Goal: Task Accomplishment & Management: Complete application form

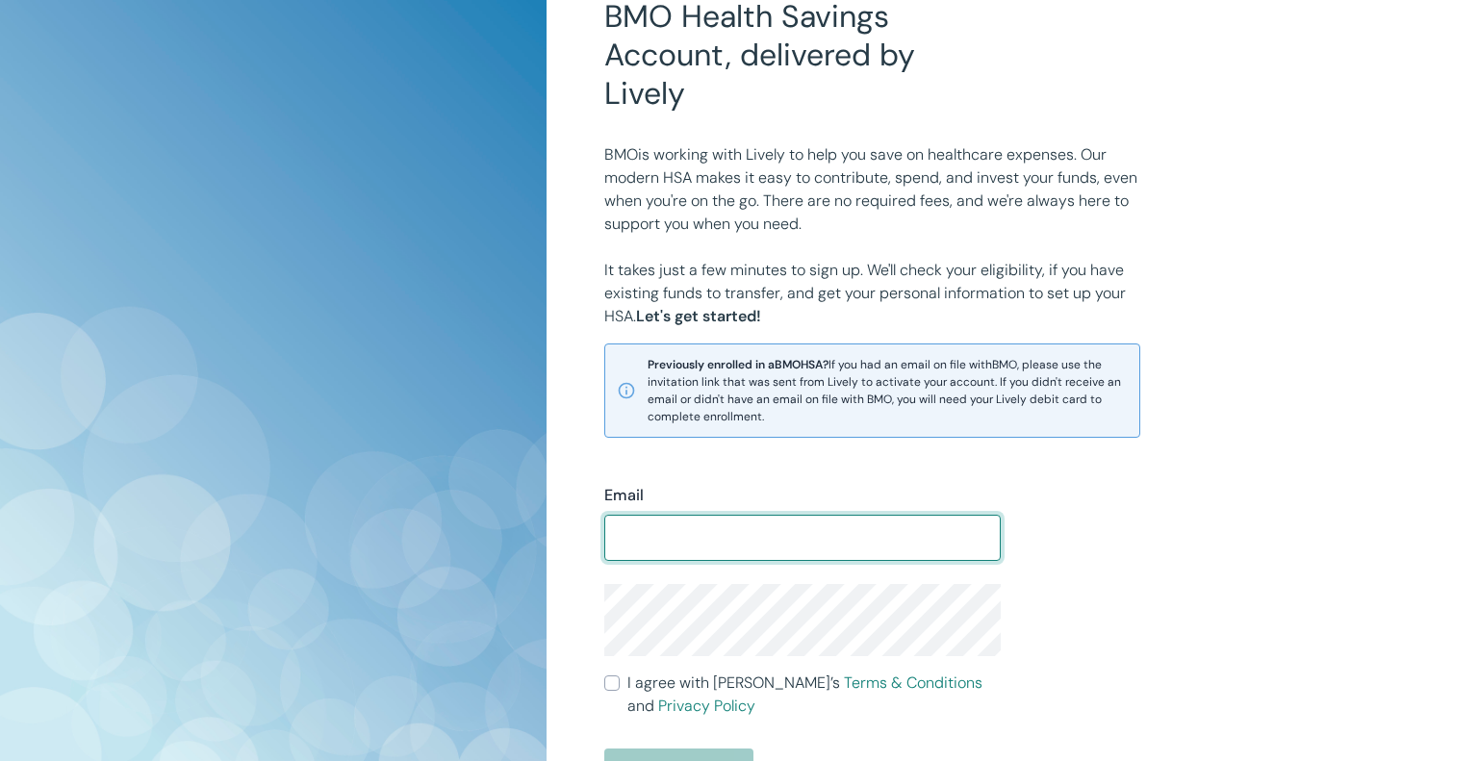
scroll to position [436, 0]
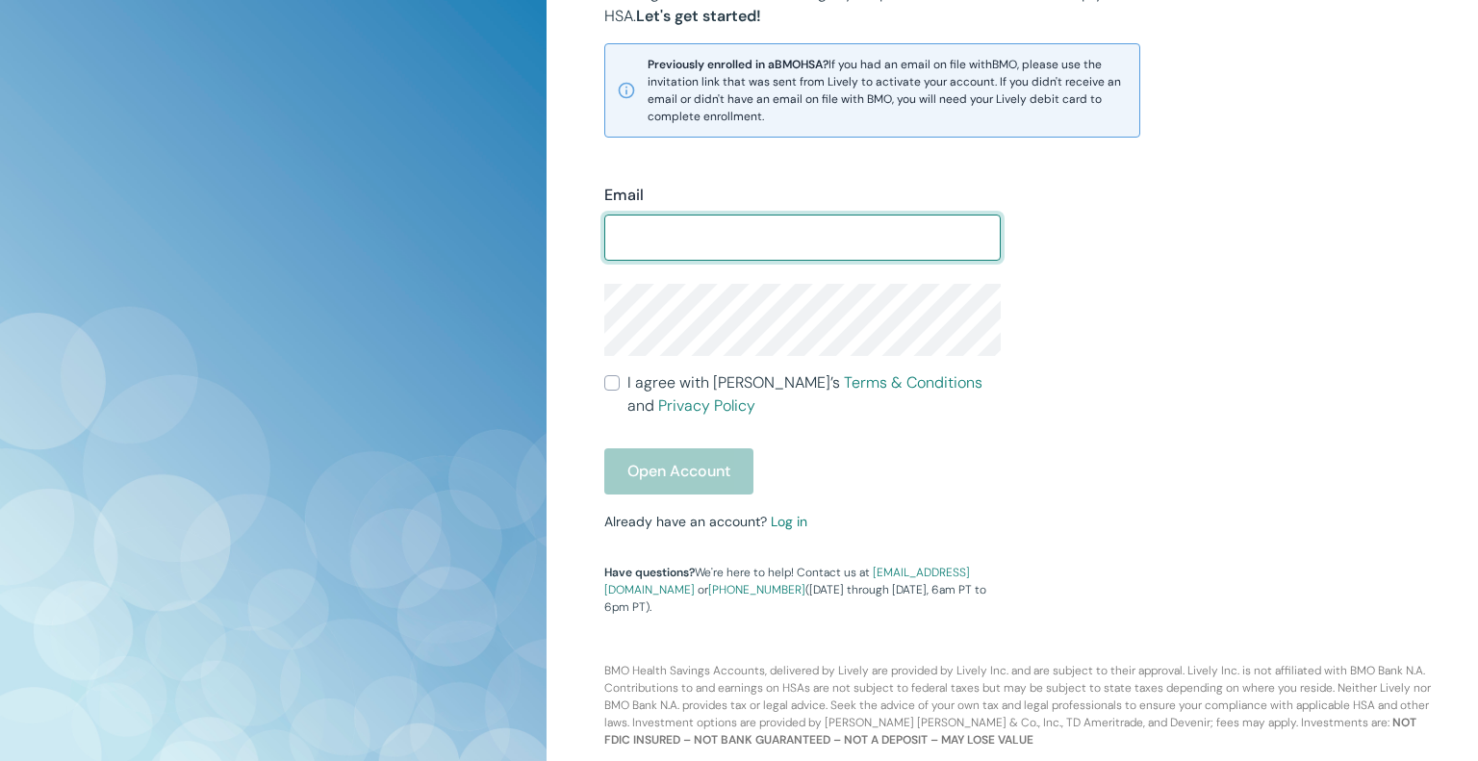
type input "[EMAIL_ADDRESS][DOMAIN_NAME]"
click at [613, 387] on input "I agree with Lively’s Terms & Conditions and Privacy Policy" at bounding box center [611, 382] width 15 height 15
checkbox input "true"
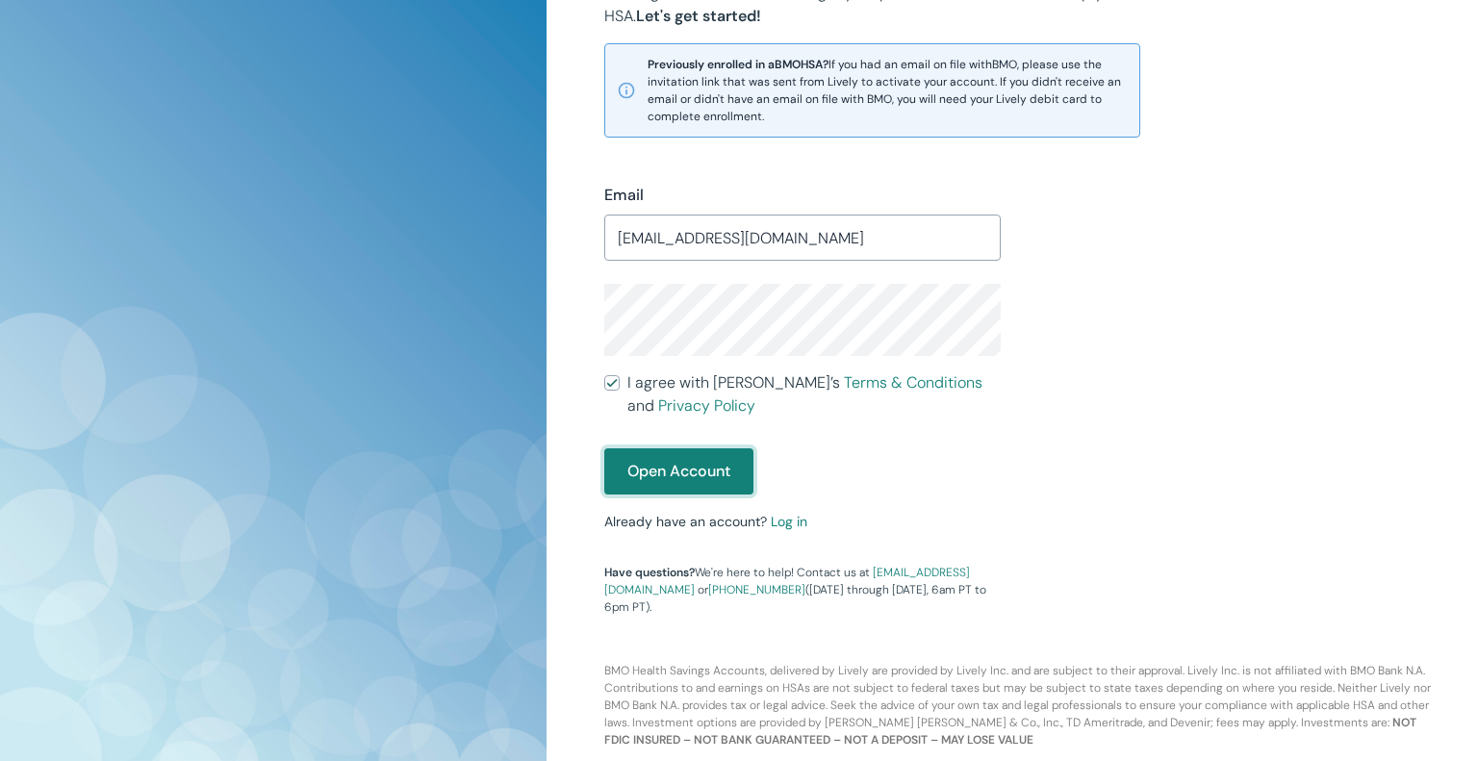
click at [622, 490] on button "Open Account" at bounding box center [678, 471] width 149 height 46
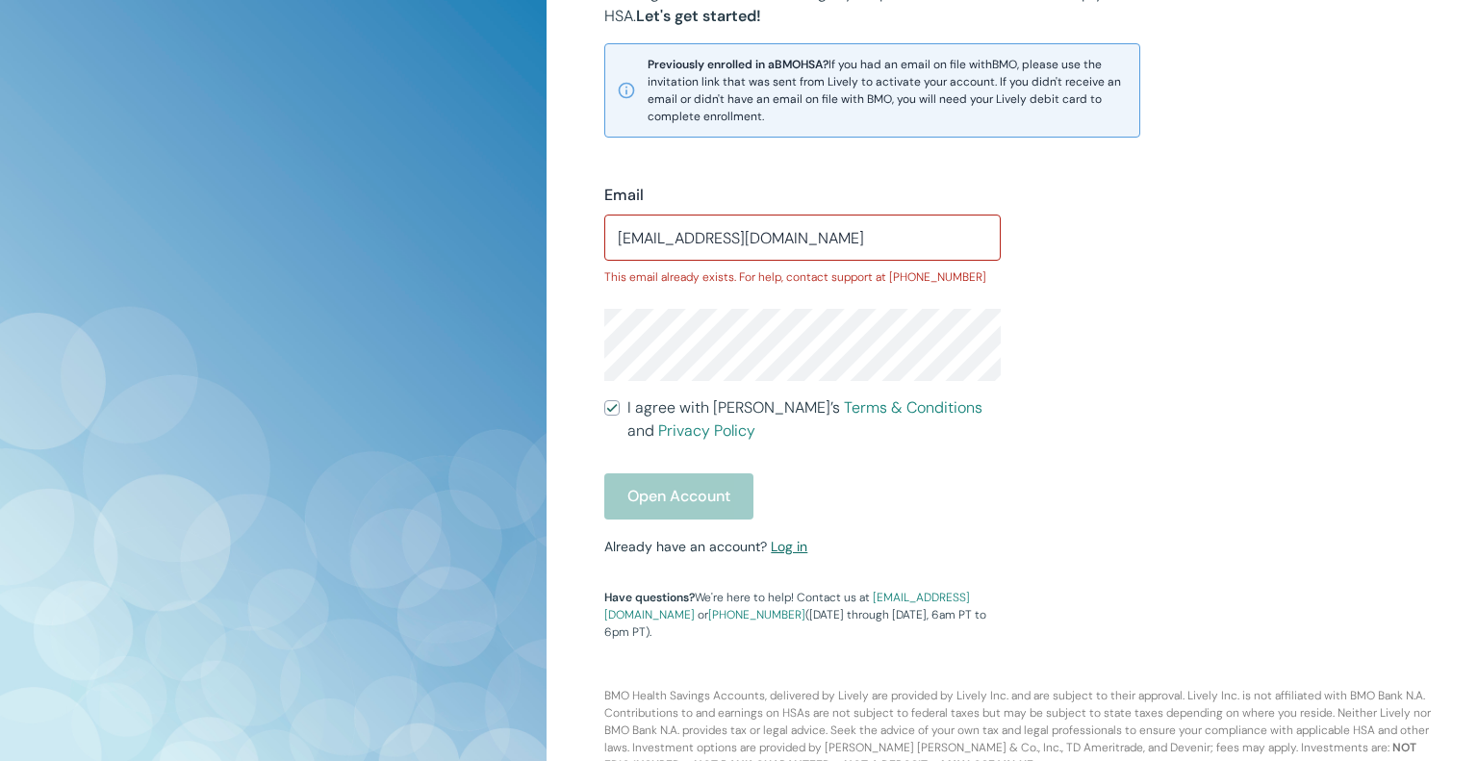
click at [796, 555] on link "Log in" at bounding box center [789, 546] width 37 height 17
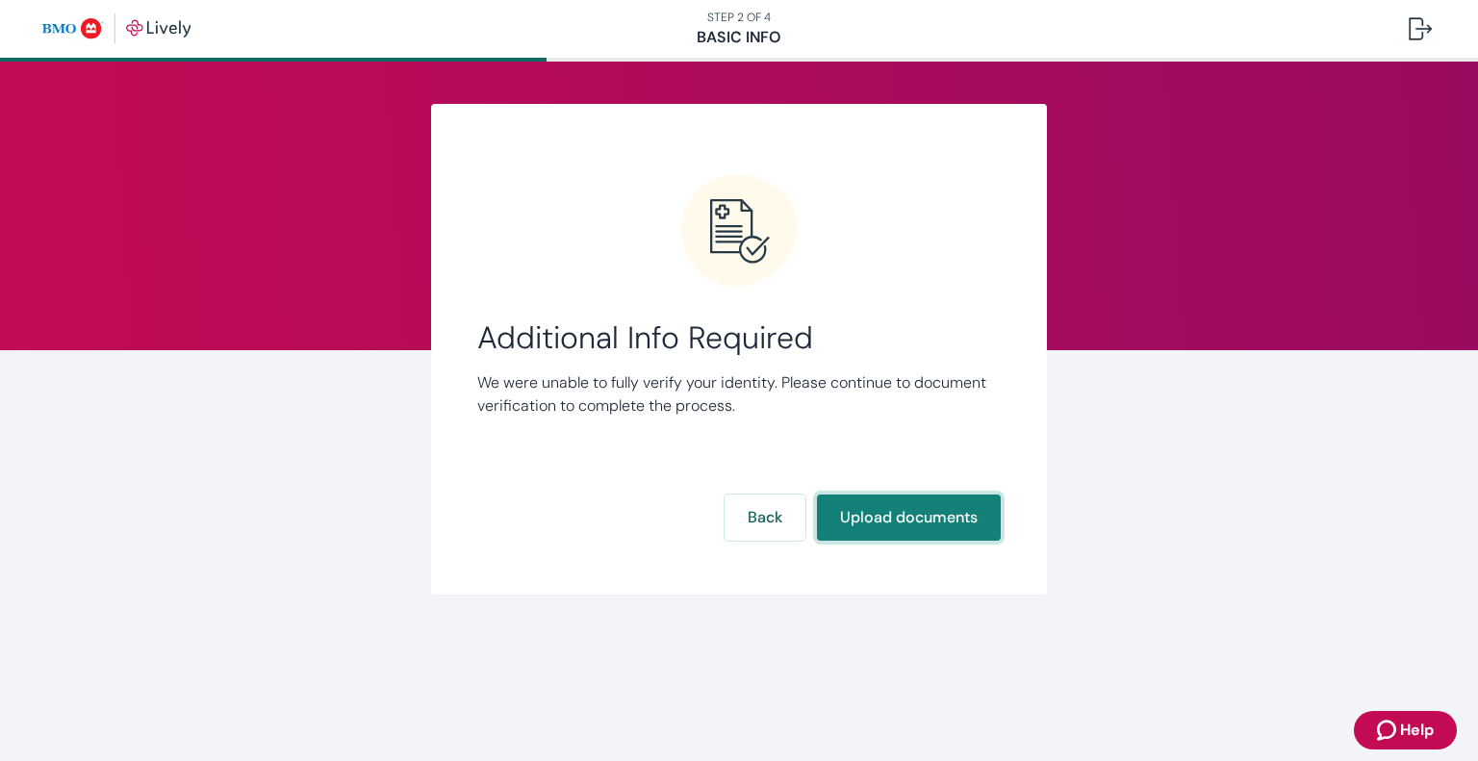
click at [955, 525] on button "Upload documents" at bounding box center [909, 517] width 184 height 46
click at [874, 513] on button "Upload documents" at bounding box center [909, 517] width 184 height 46
click at [897, 515] on button "Upload documents" at bounding box center [909, 517] width 184 height 46
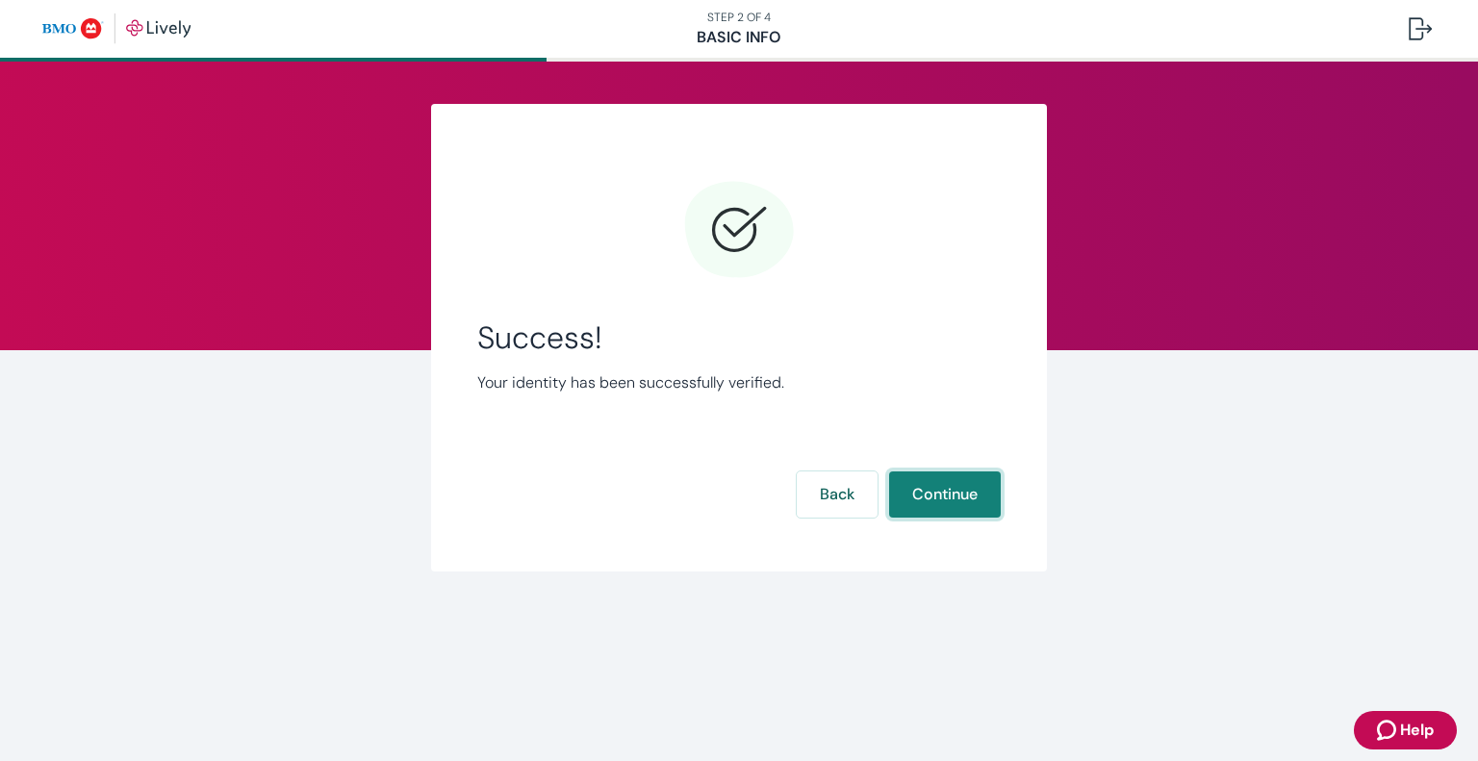
click at [917, 506] on button "Continue" at bounding box center [945, 494] width 112 height 46
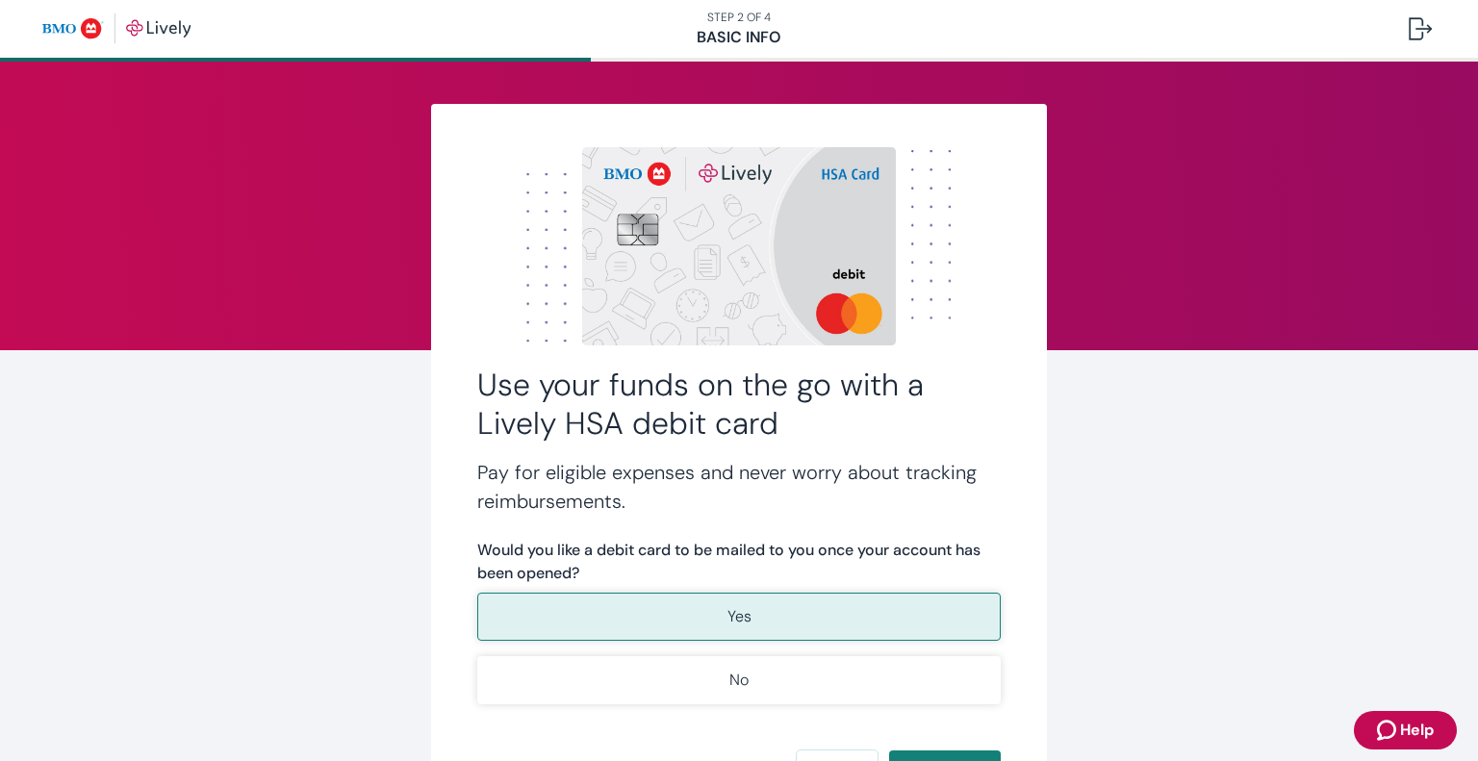
click at [757, 606] on button "Yes" at bounding box center [738, 617] width 523 height 48
click at [1227, 453] on div "Use your funds on the go with a Lively HSA debit card Pay for eligible expenses…" at bounding box center [739, 502] width 1478 height 881
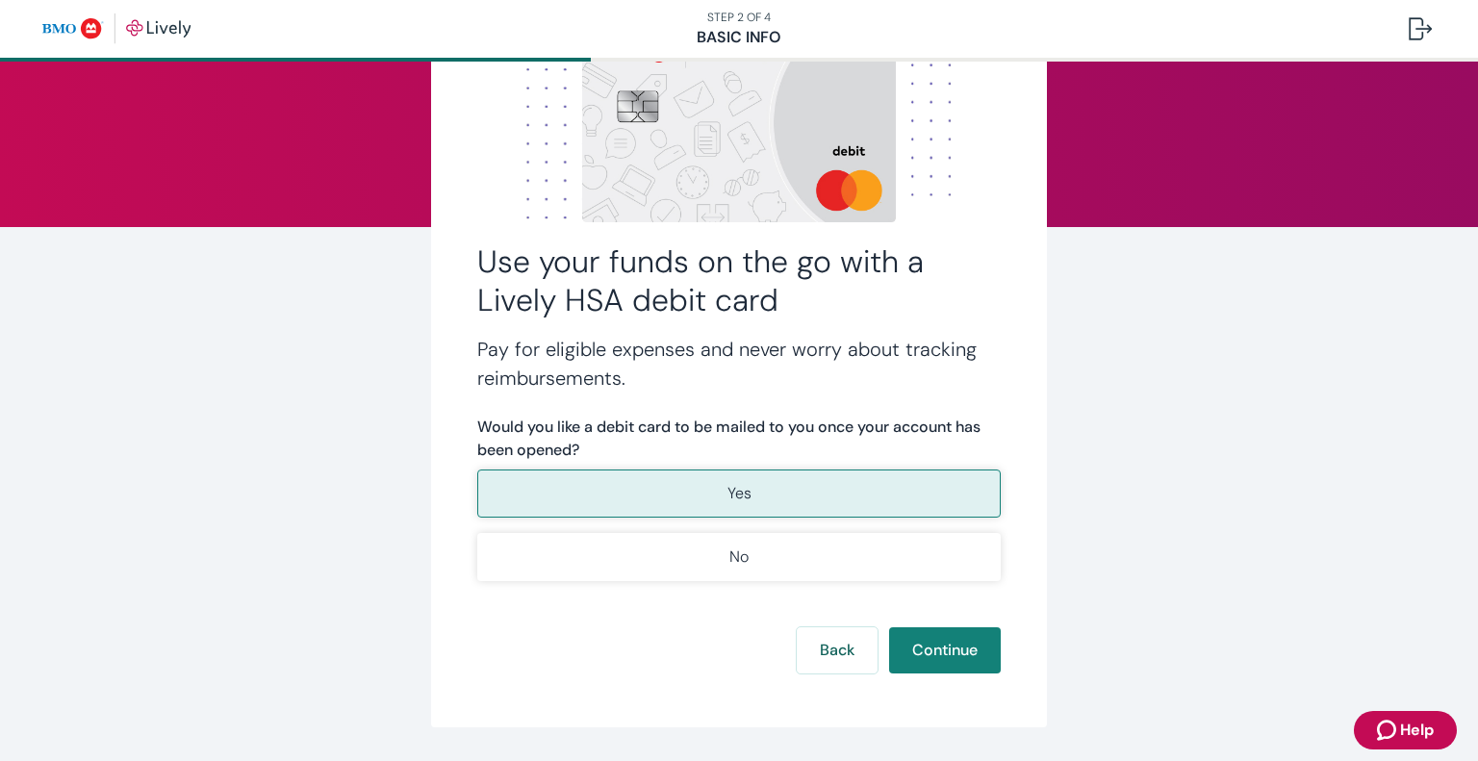
scroll to position [154, 0]
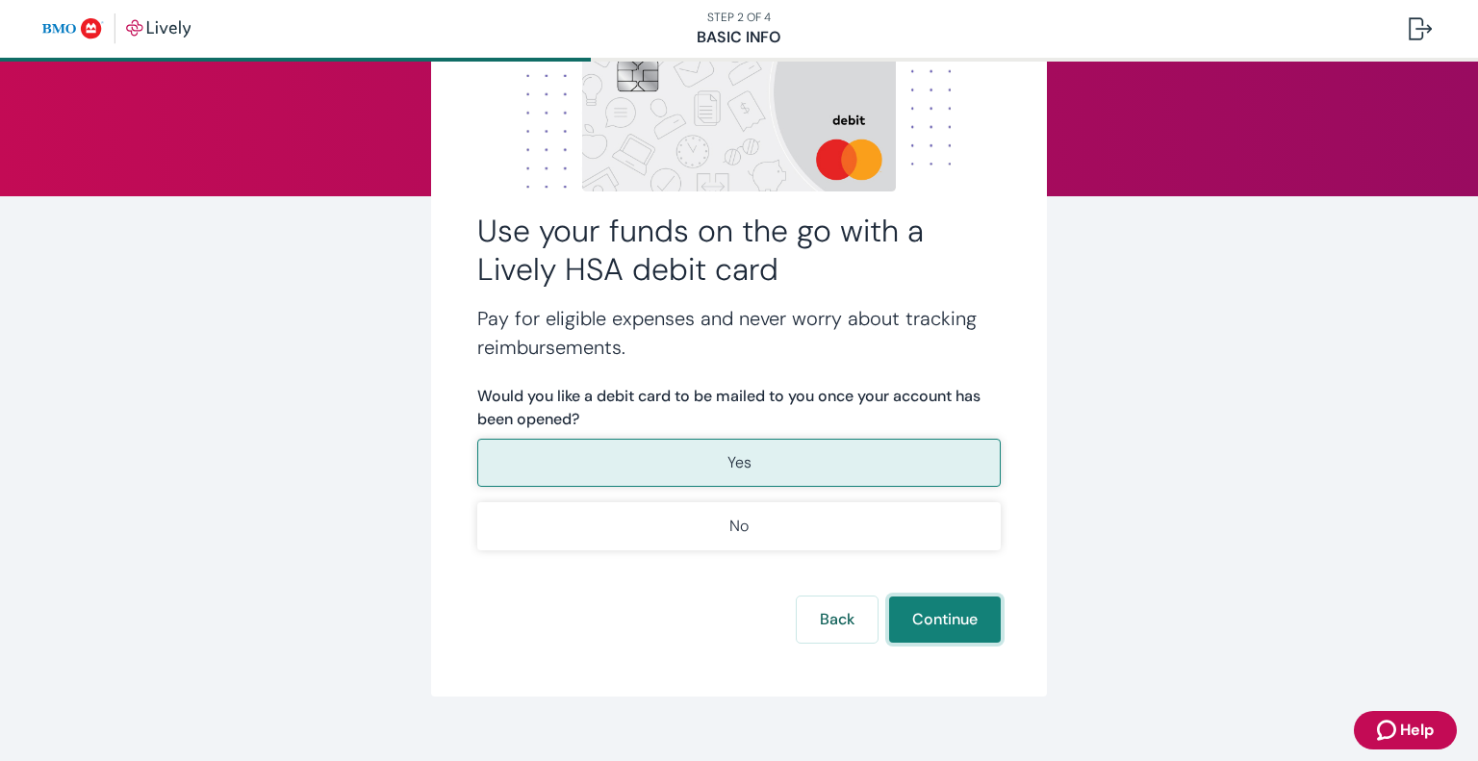
click at [938, 627] on button "Continue" at bounding box center [945, 619] width 112 height 46
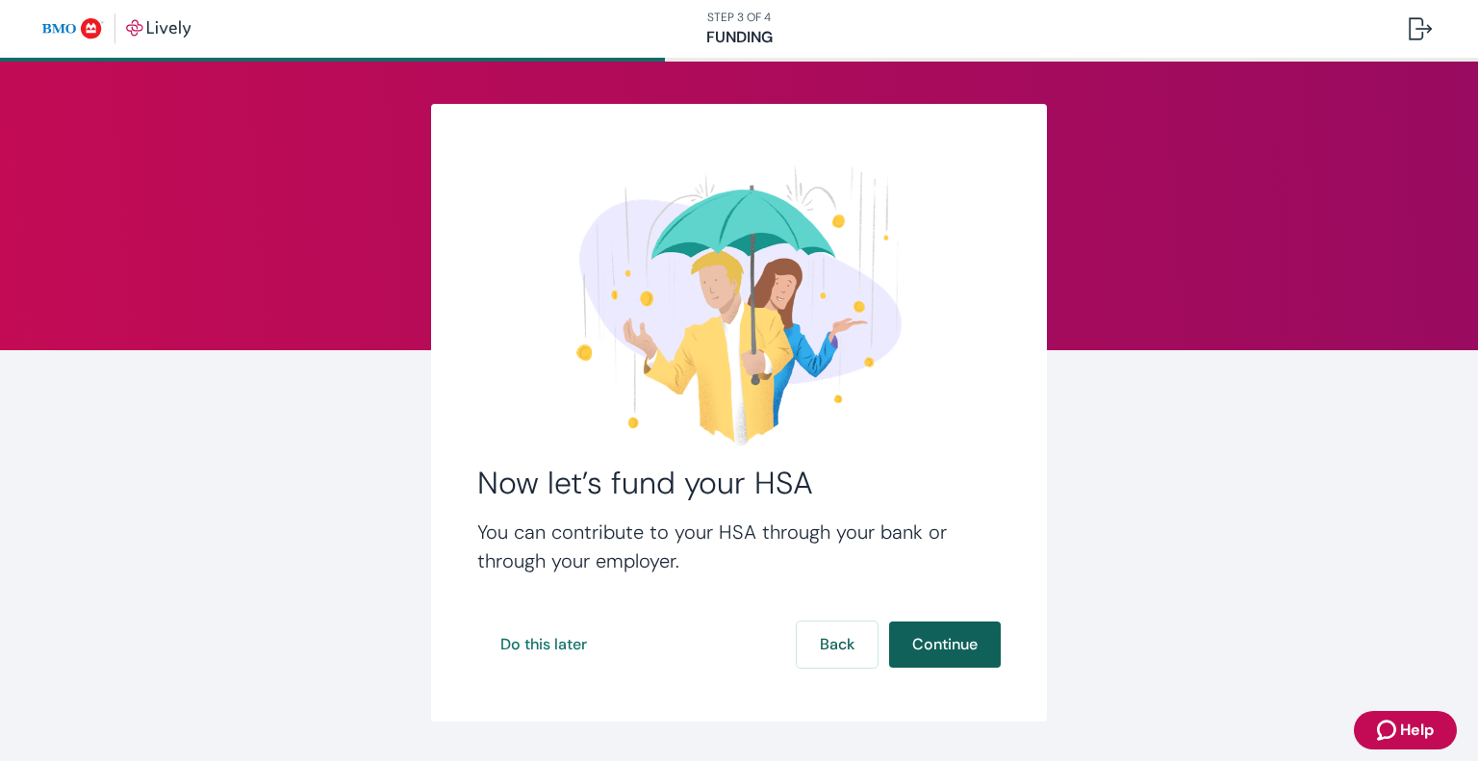
click at [944, 642] on button "Continue" at bounding box center [945, 644] width 112 height 46
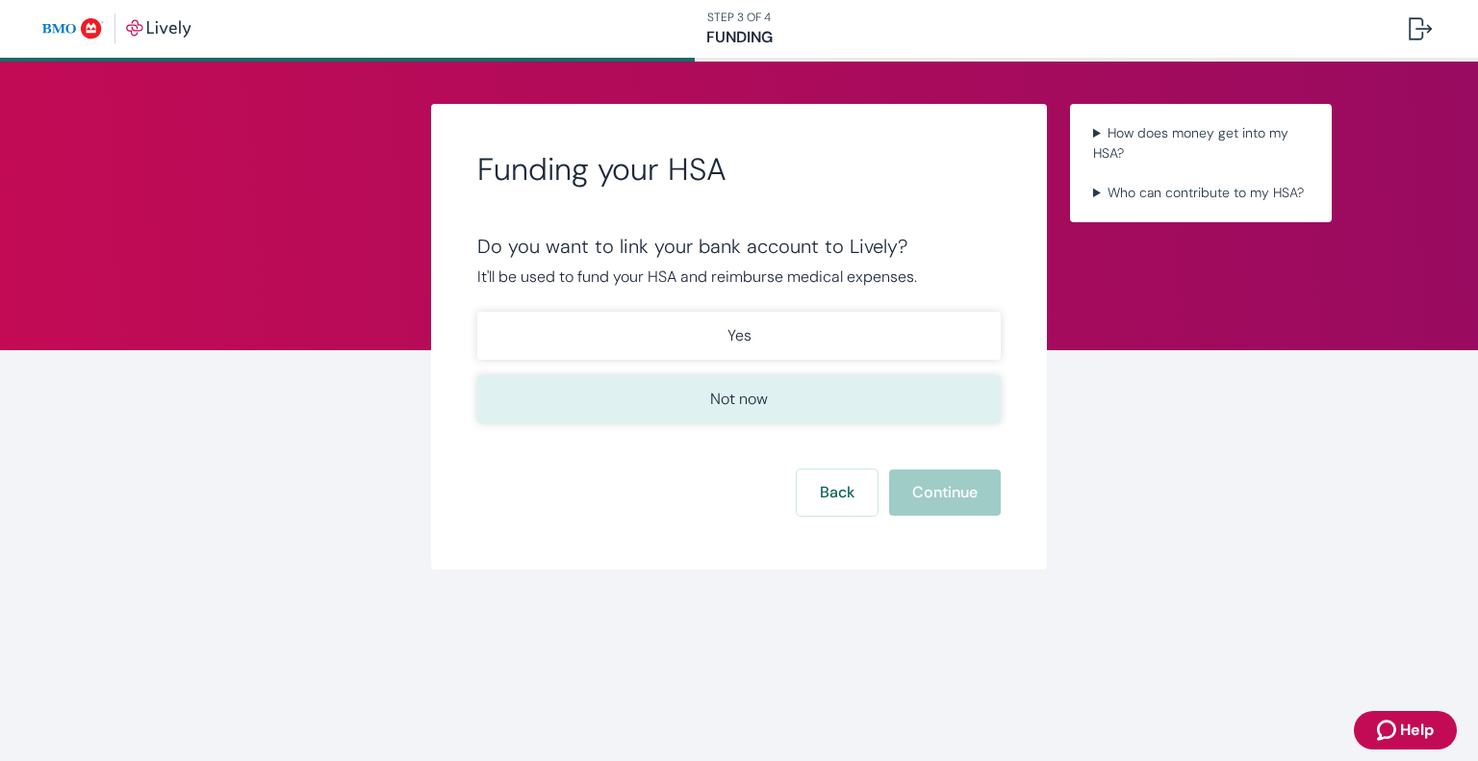
click at [694, 402] on button "Not now" at bounding box center [738, 399] width 523 height 48
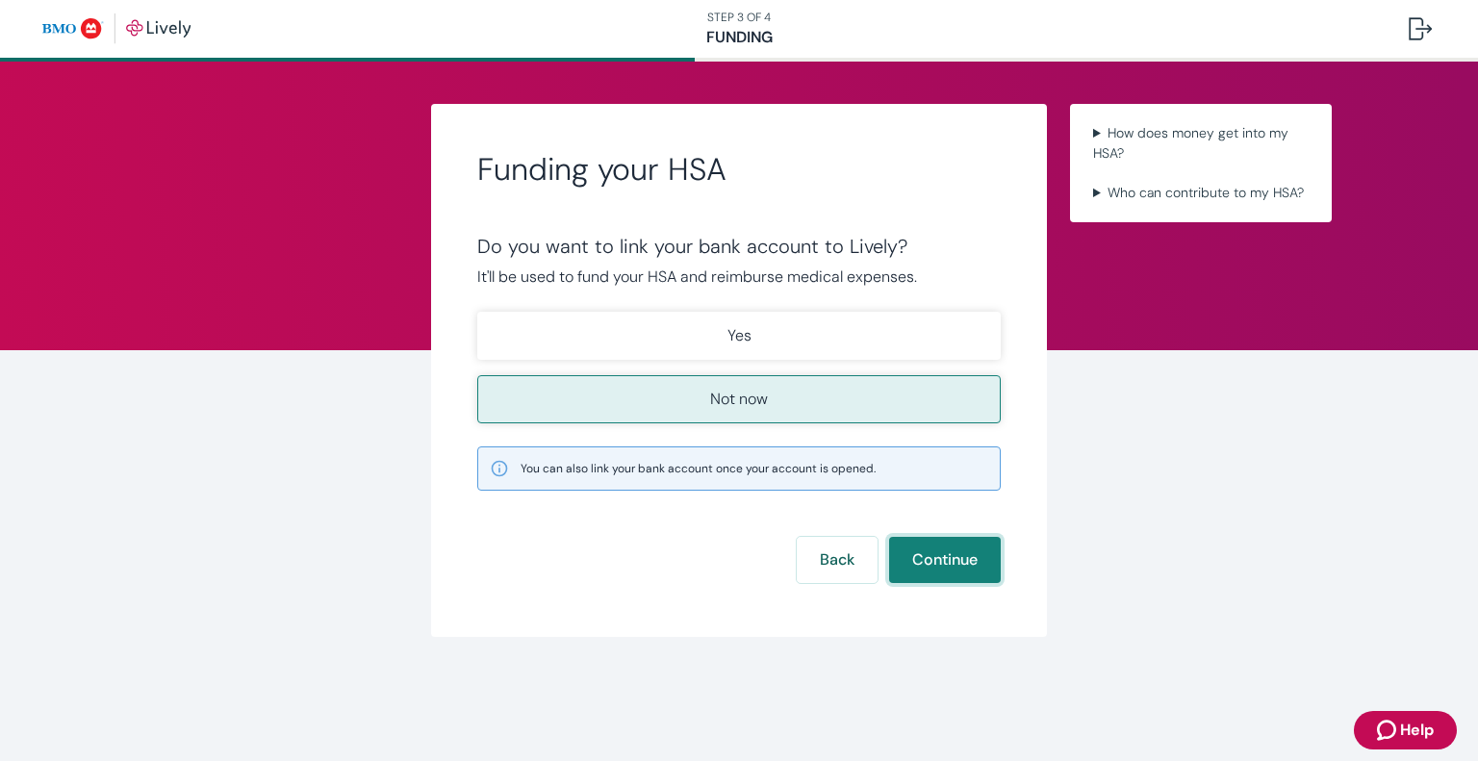
click at [956, 572] on button "Continue" at bounding box center [945, 560] width 112 height 46
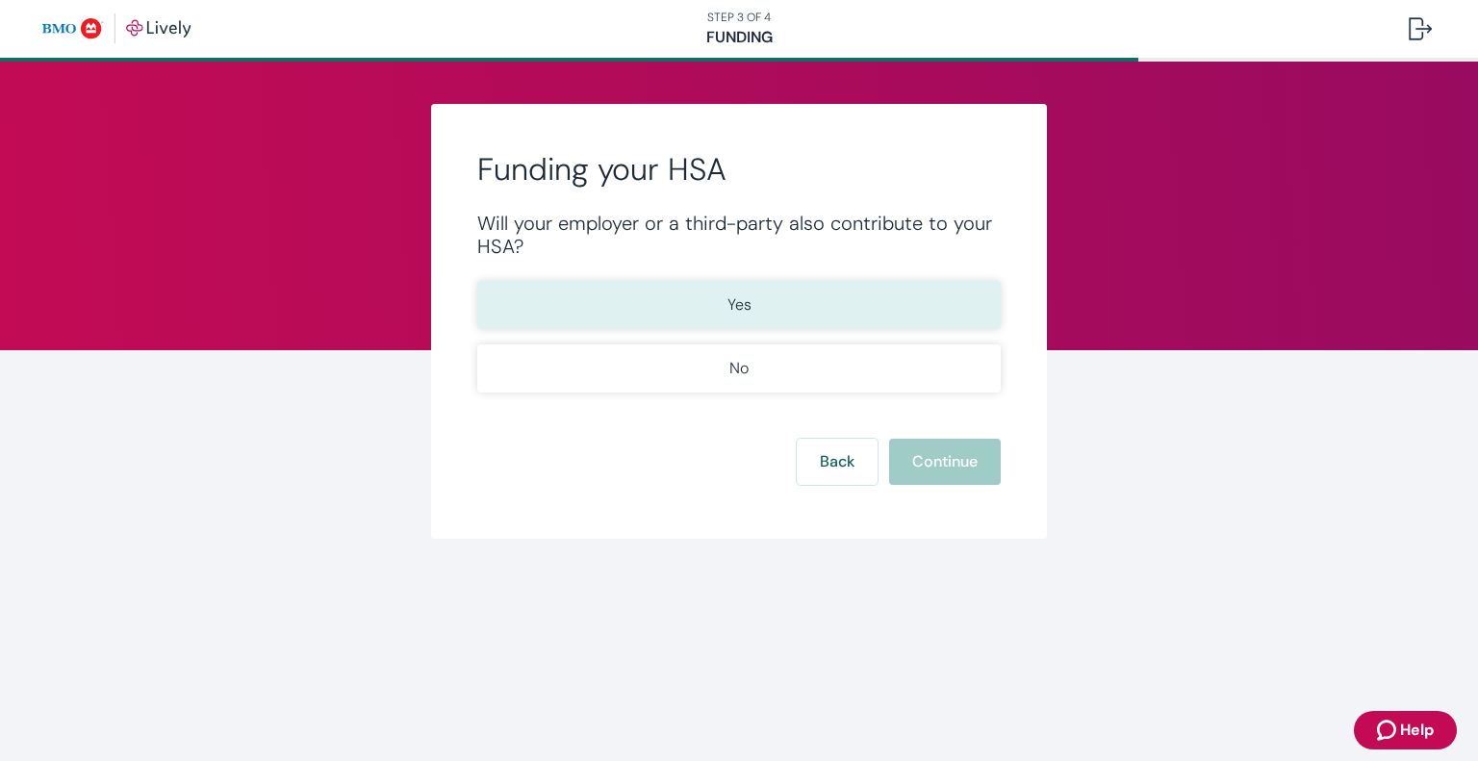
click at [688, 304] on button "Yes" at bounding box center [738, 305] width 523 height 48
click at [923, 482] on button "Continue" at bounding box center [945, 462] width 112 height 46
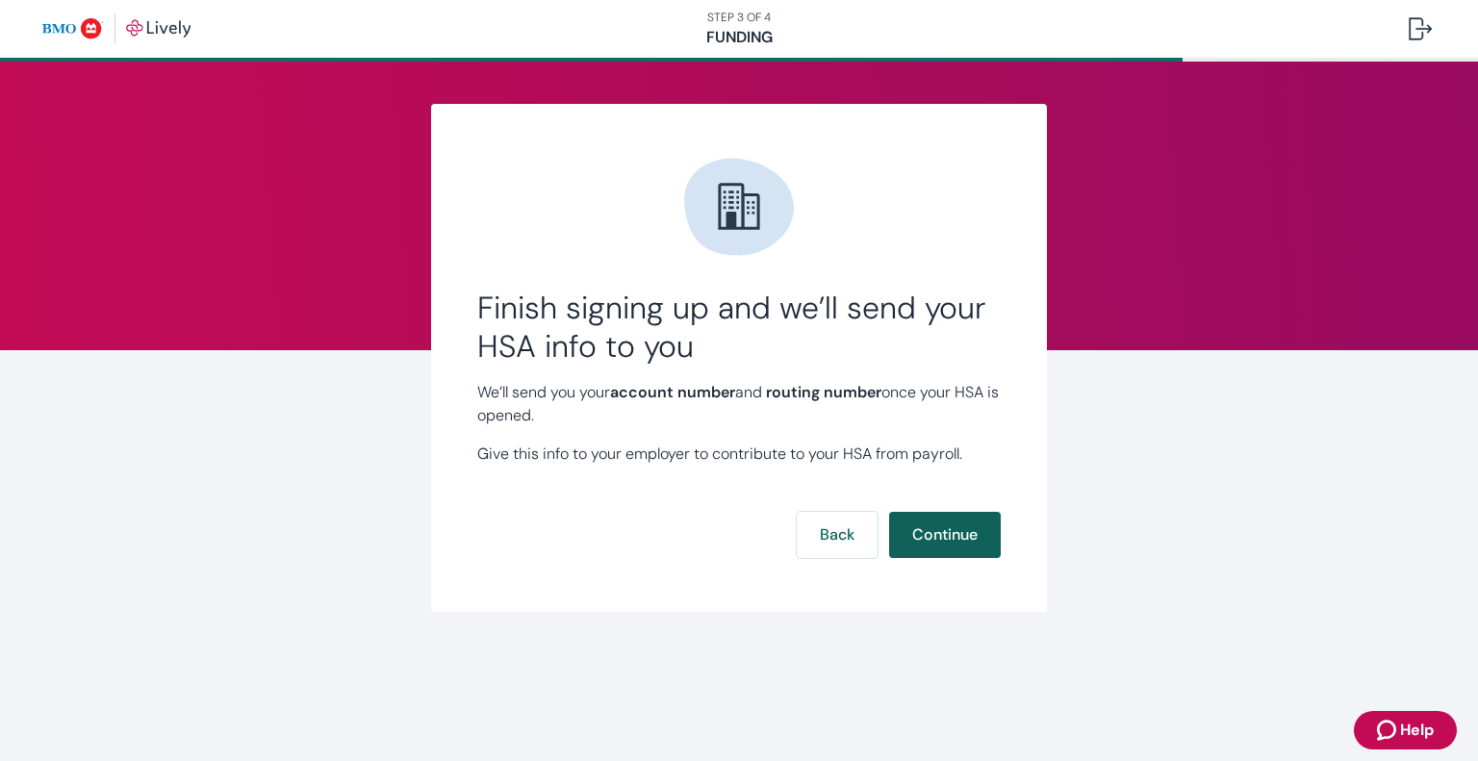
click at [936, 537] on button "Continue" at bounding box center [945, 535] width 112 height 46
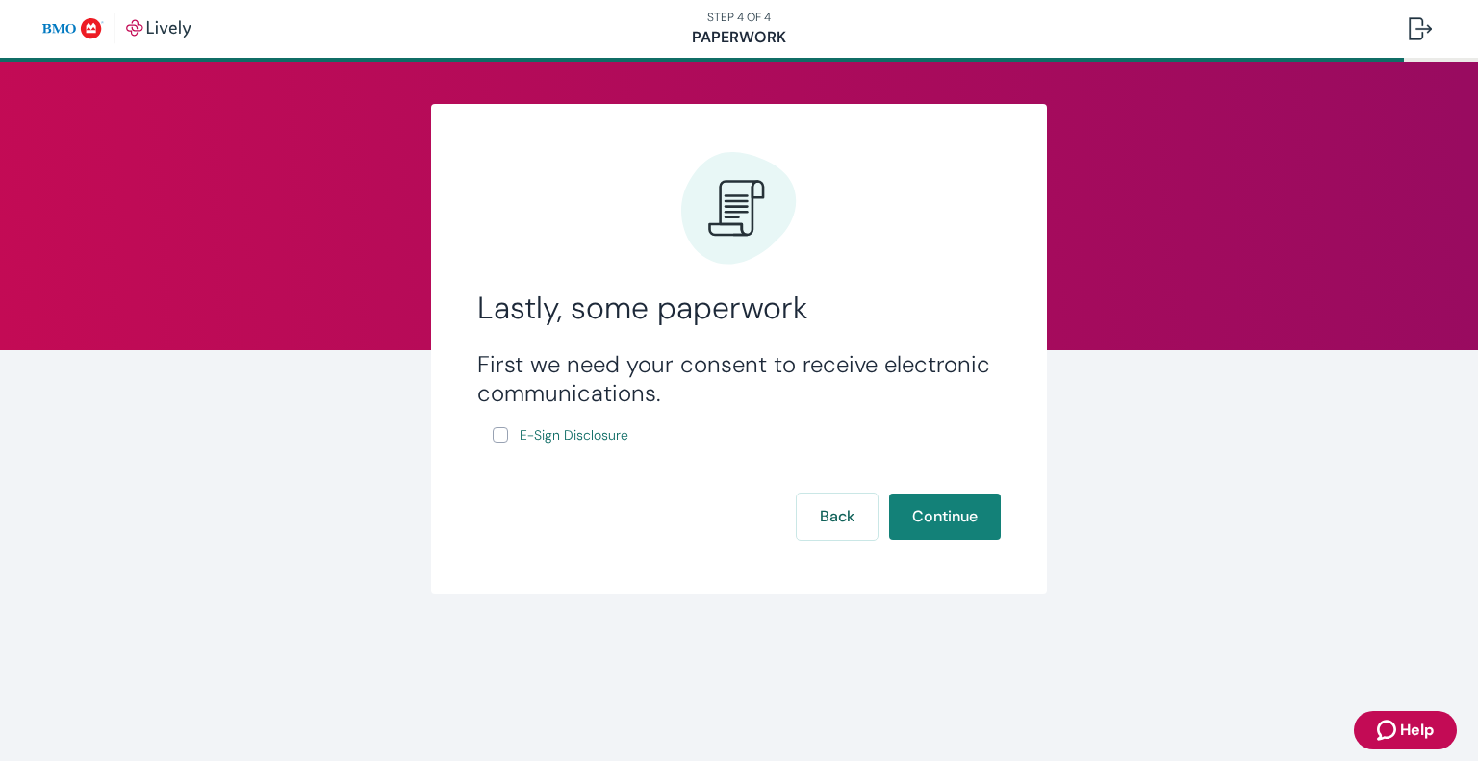
click at [504, 431] on input "E-Sign Disclosure" at bounding box center [500, 434] width 15 height 15
checkbox input "true"
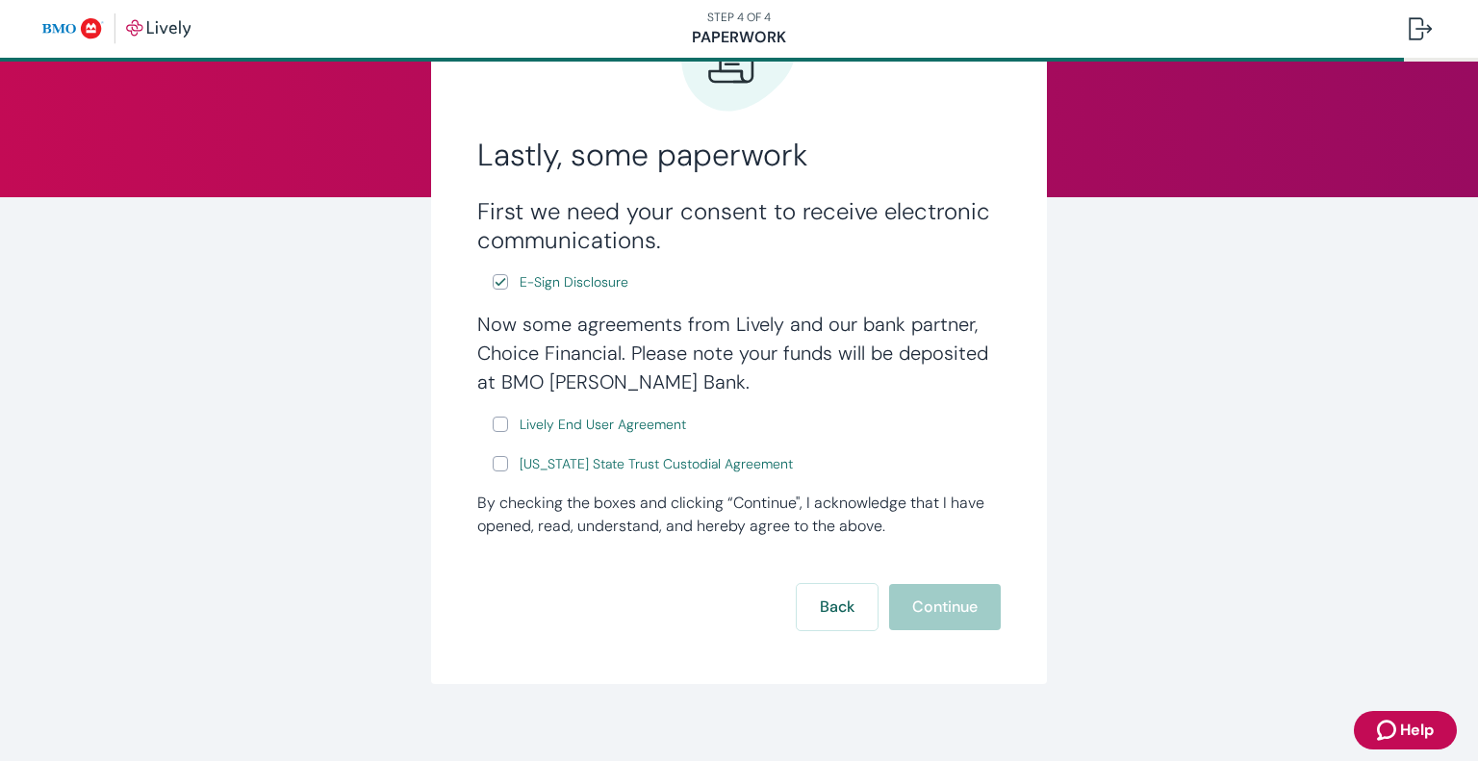
scroll to position [154, 0]
click at [499, 416] on input "Lively End User Agreement" at bounding box center [500, 423] width 15 height 15
checkbox input "true"
click at [501, 468] on input "Wyoming State Trust Custodial Agreement" at bounding box center [500, 462] width 15 height 15
checkbox input "true"
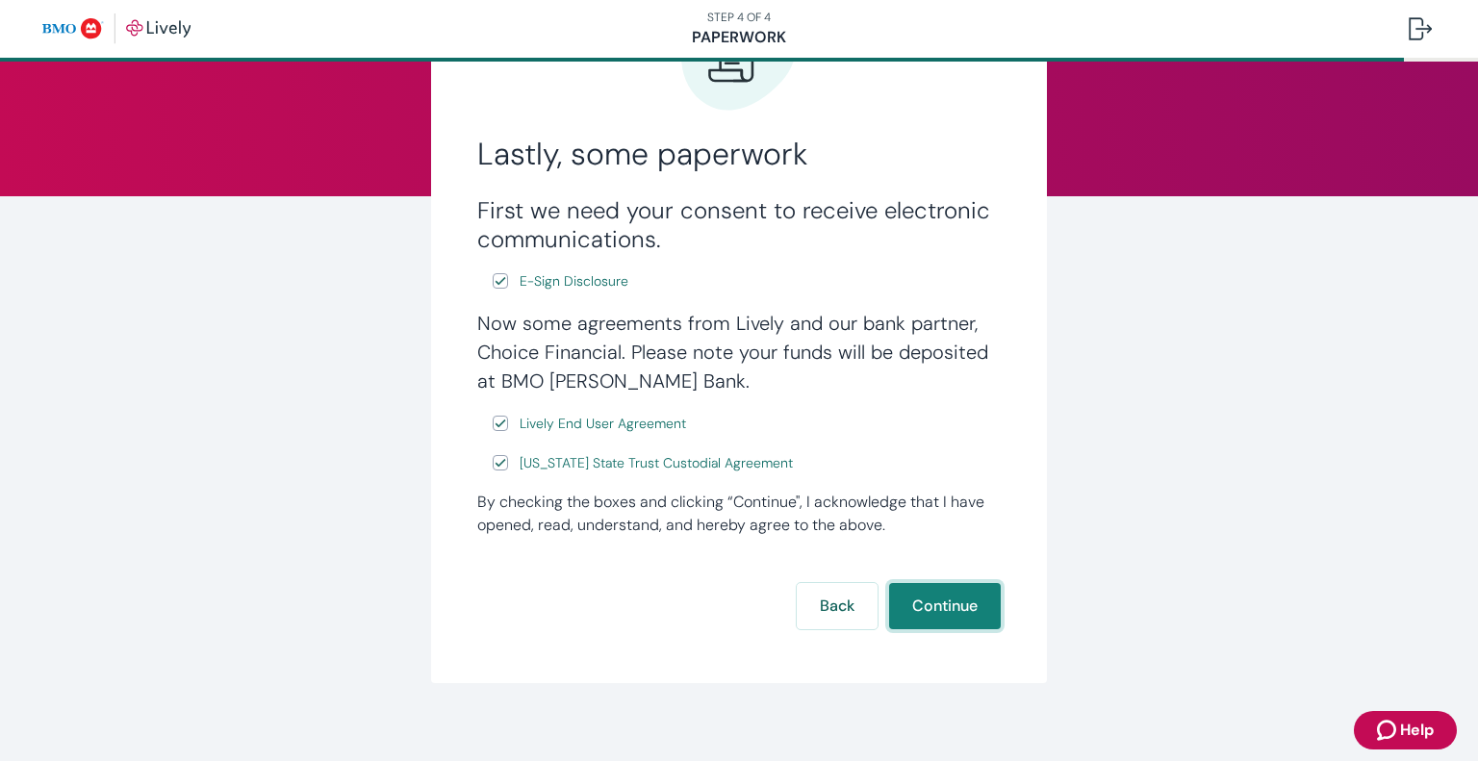
click at [950, 596] on button "Continue" at bounding box center [945, 606] width 112 height 46
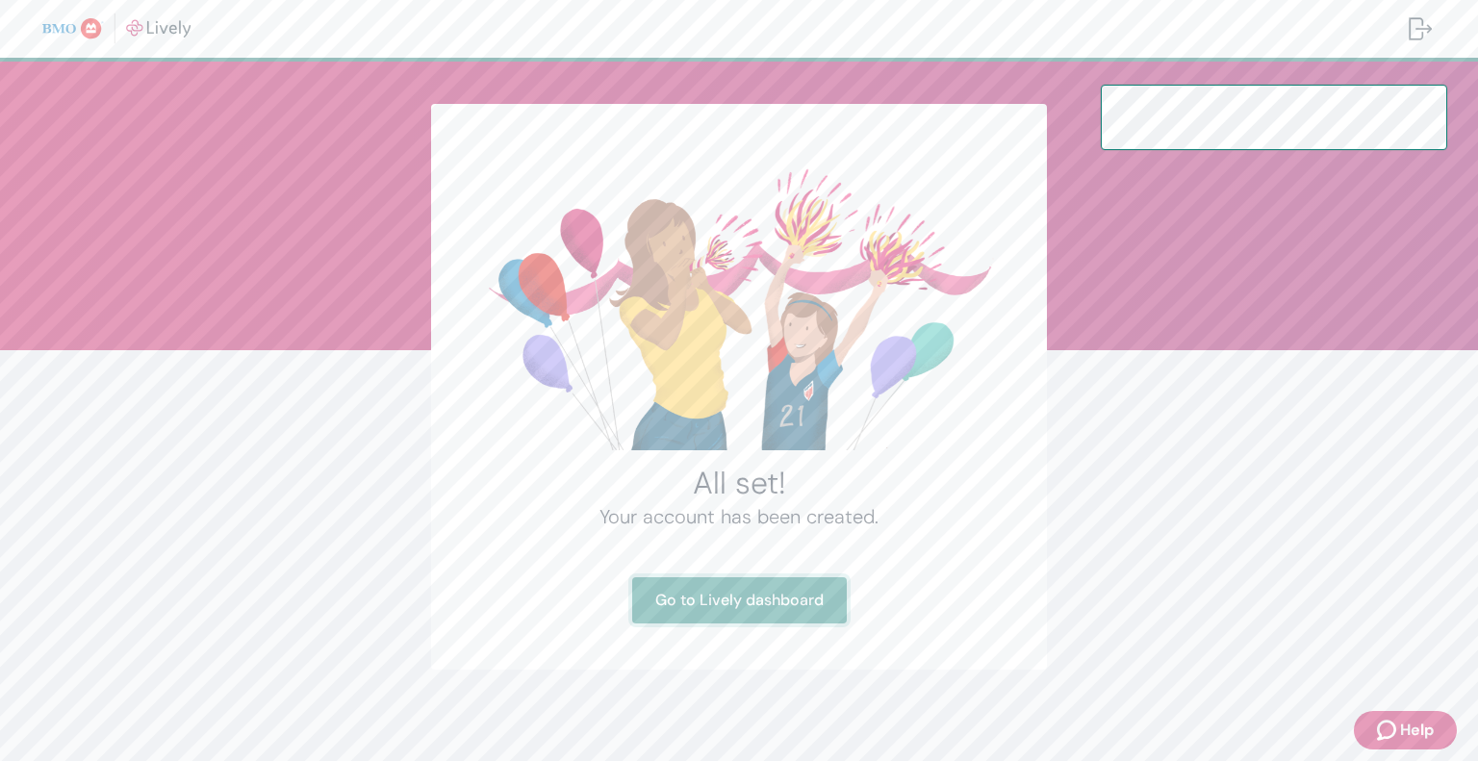
click at [807, 600] on link "Go to Lively dashboard" at bounding box center [739, 600] width 215 height 46
